Goal: Task Accomplishment & Management: Use online tool/utility

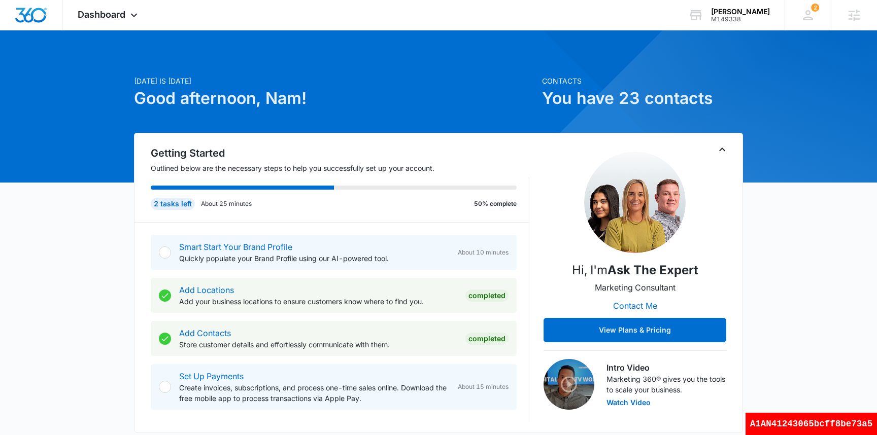
click at [441, 104] on h1 "Good afternoon, Nam!" at bounding box center [335, 98] width 402 height 24
click at [100, 41] on div at bounding box center [438, 106] width 877 height 152
click at [95, 27] on div "Dashboard Apps Reputation Websites Forms CRM Email Social Shop Payments POS Con…" at bounding box center [108, 15] width 93 height 30
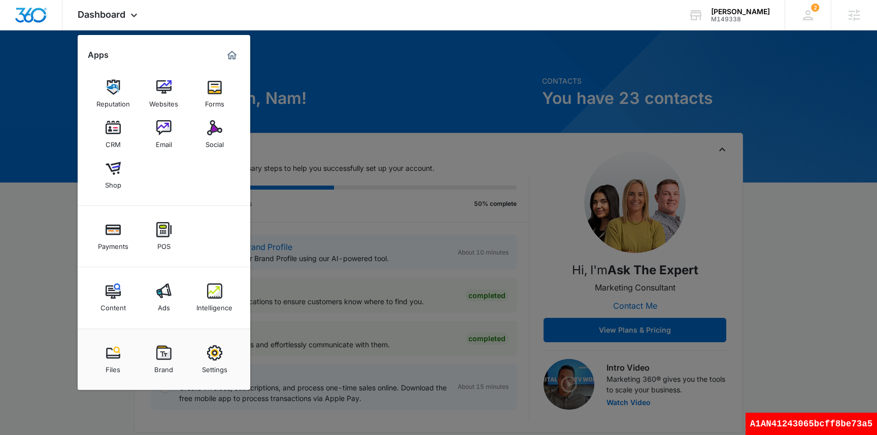
click at [398, 108] on div at bounding box center [438, 217] width 877 height 435
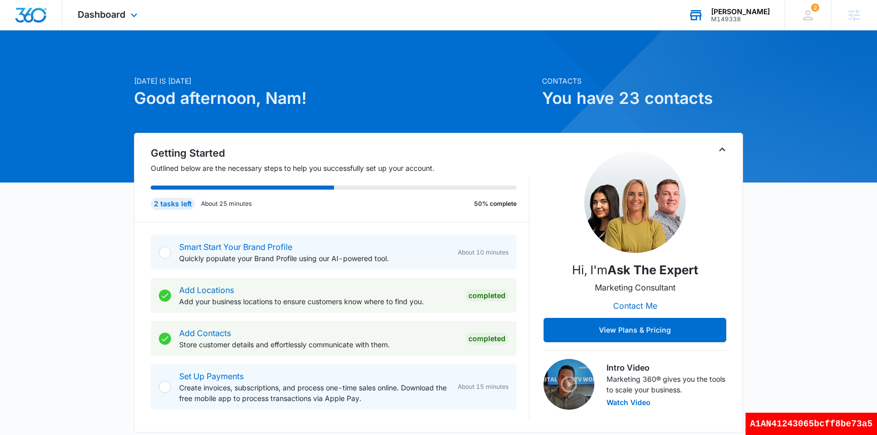
click at [752, 20] on div "M149338" at bounding box center [740, 19] width 59 height 7
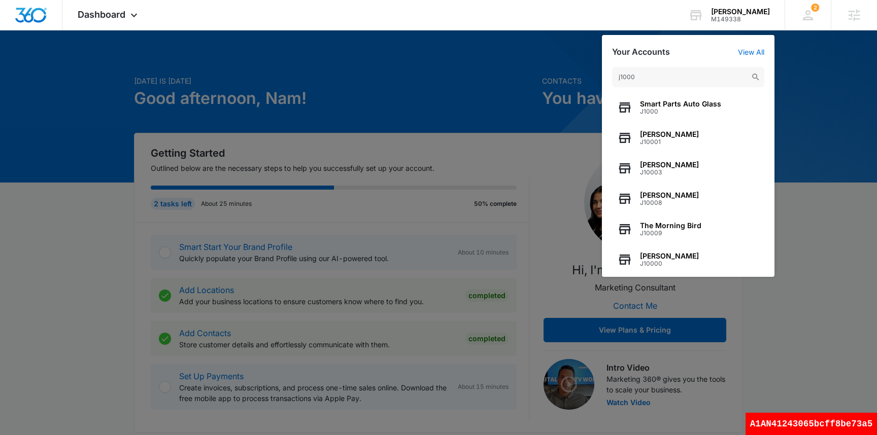
type input "j1000"
click at [651, 111] on span "J1000" at bounding box center [680, 111] width 81 height 7
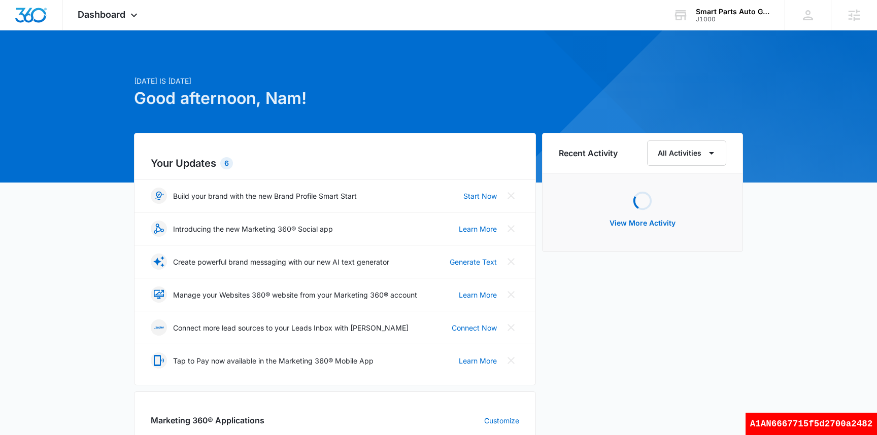
click at [833, 425] on div "A1AN6667715f5d2700a2482" at bounding box center [811, 424] width 131 height 22
copy div "A1AN6667715f5d2700a2482"
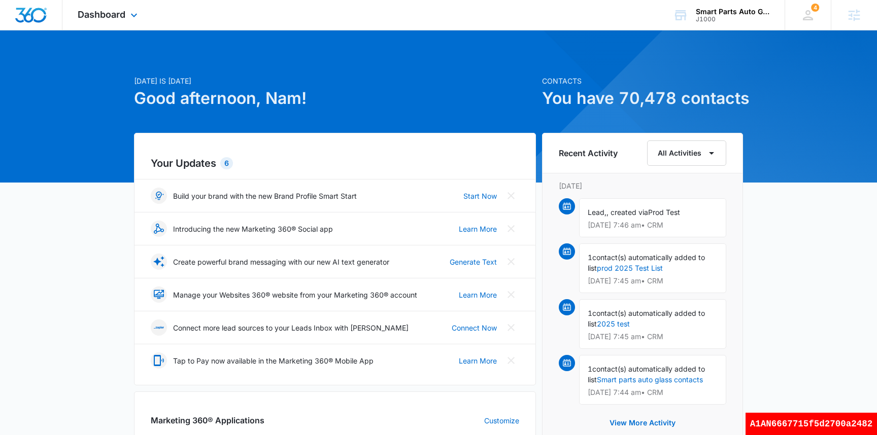
click at [102, 22] on div "Dashboard Apps Reputation Websites Forms CRM Email Social Shop Scheduling Payme…" at bounding box center [108, 15] width 93 height 30
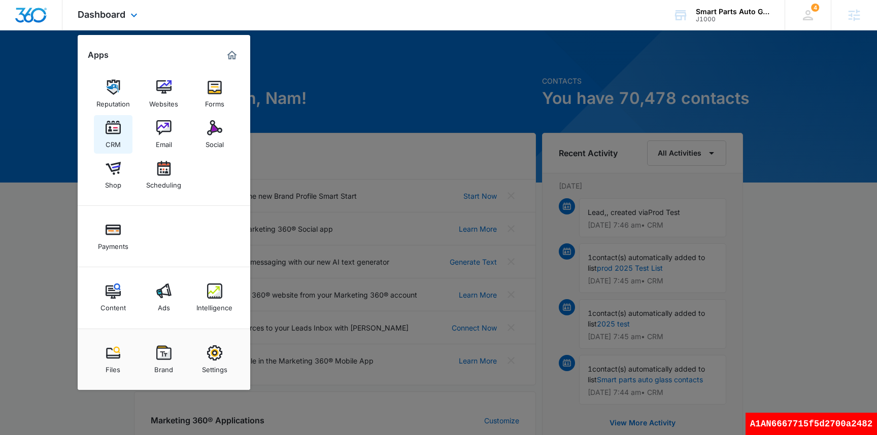
click at [119, 140] on div "CRM" at bounding box center [113, 141] width 15 height 13
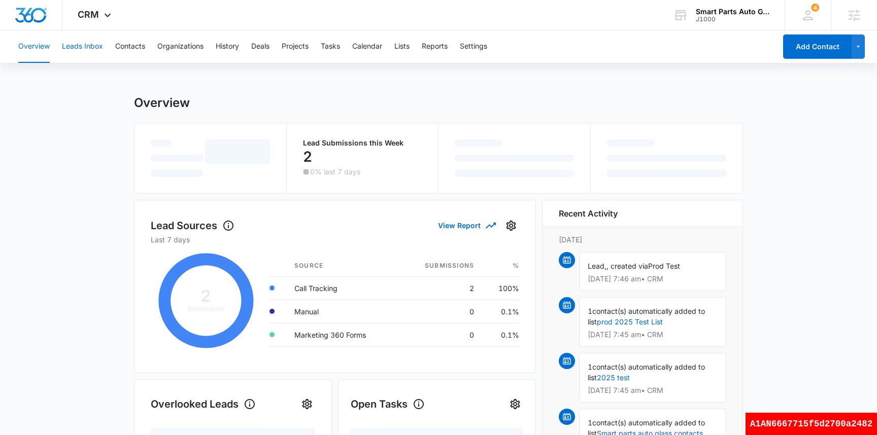
click at [88, 44] on button "Leads Inbox" at bounding box center [82, 46] width 41 height 32
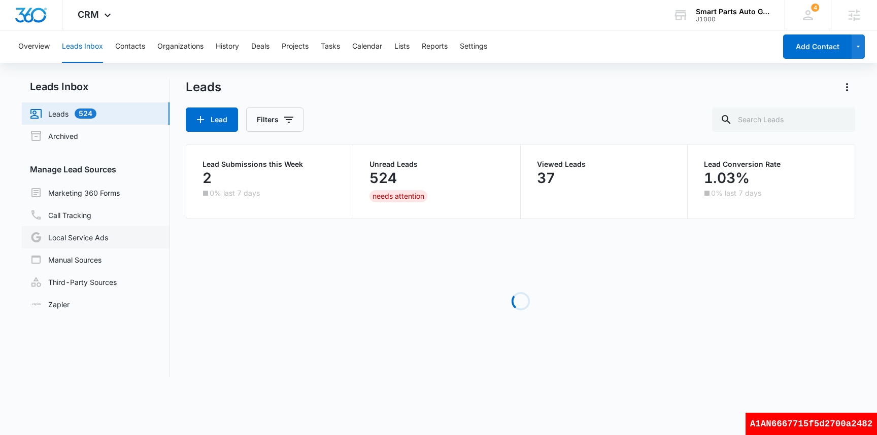
click at [107, 235] on link "Local Service Ads" at bounding box center [69, 237] width 78 height 12
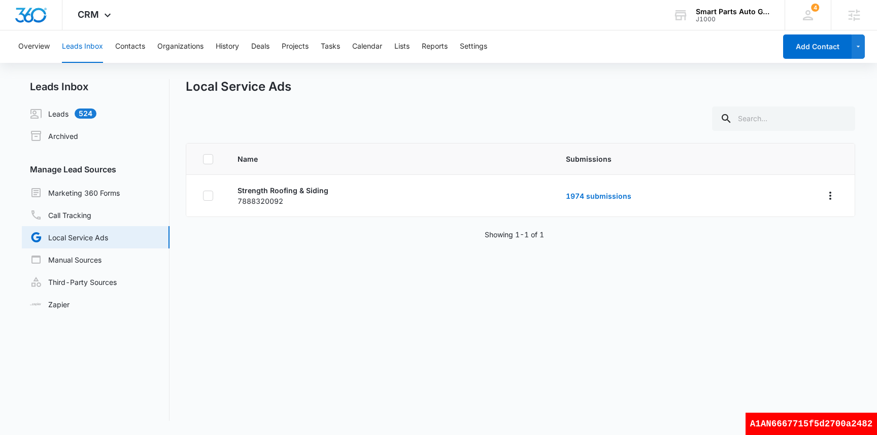
click at [407, 117] on div at bounding box center [520, 119] width 669 height 24
click at [380, 107] on div at bounding box center [520, 119] width 669 height 24
